Goal: Information Seeking & Learning: Learn about a topic

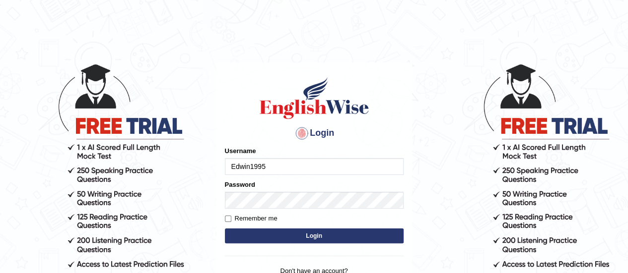
click at [297, 235] on button "Login" at bounding box center [314, 236] width 179 height 15
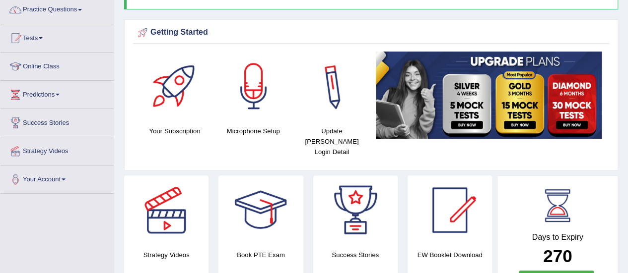
scroll to position [99, 0]
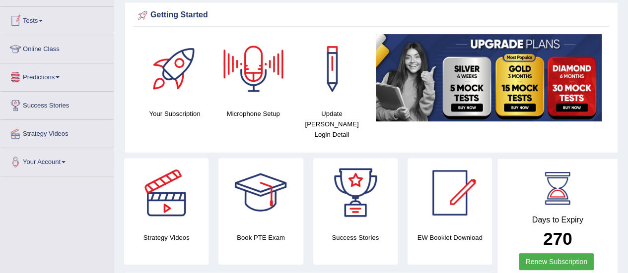
click at [51, 17] on link "Tests" at bounding box center [56, 19] width 113 height 25
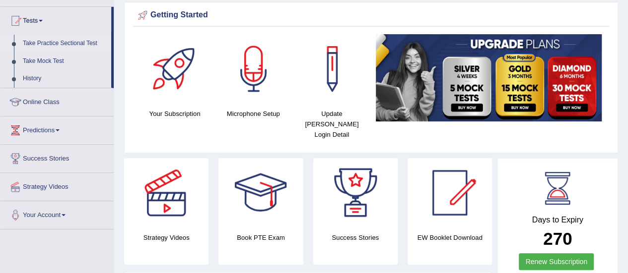
click at [56, 42] on link "Take Practice Sectional Test" at bounding box center [64, 44] width 93 height 18
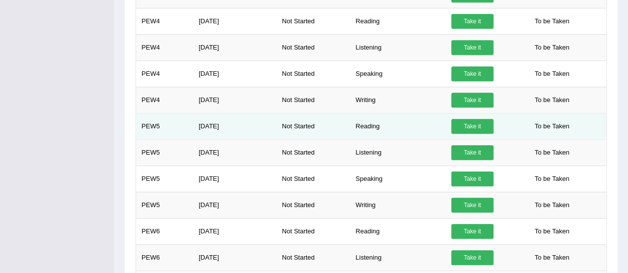
click at [375, 116] on td "Reading" at bounding box center [398, 126] width 96 height 26
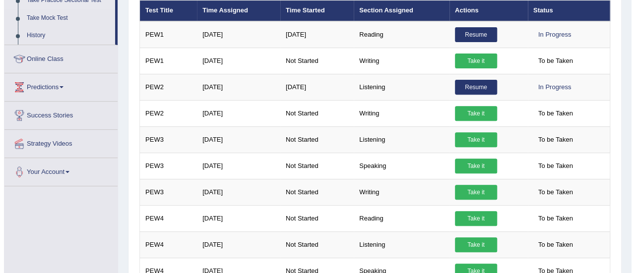
scroll to position [130, 0]
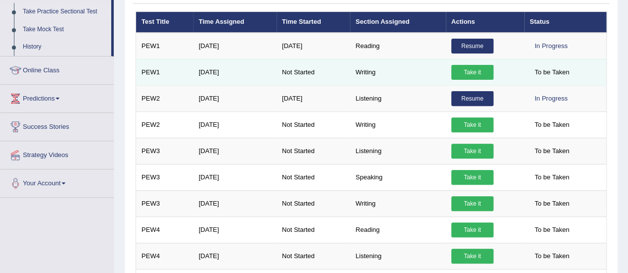
click at [468, 69] on link "Take it" at bounding box center [472, 72] width 42 height 15
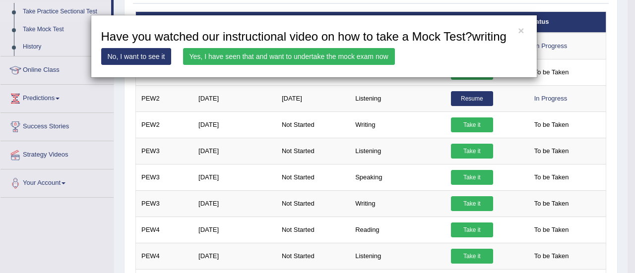
click at [248, 53] on link "Yes, I have seen that and want to undertake the mock exam now" at bounding box center [289, 56] width 212 height 17
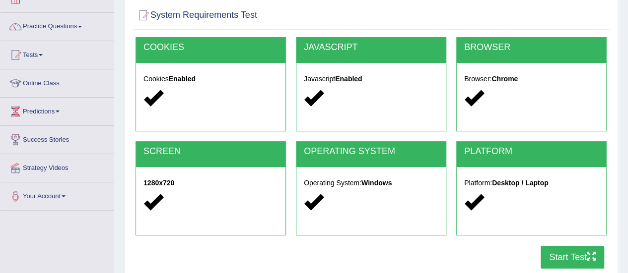
scroll to position [65, 0]
